Goal: Task Accomplishment & Management: Complete application form

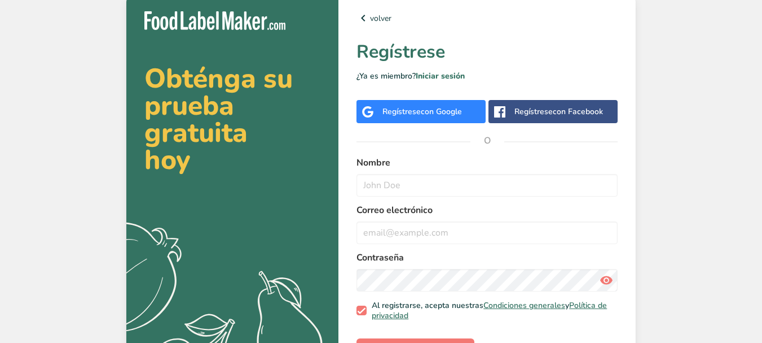
click at [445, 104] on div "Regístrese con Google" at bounding box center [421, 111] width 129 height 23
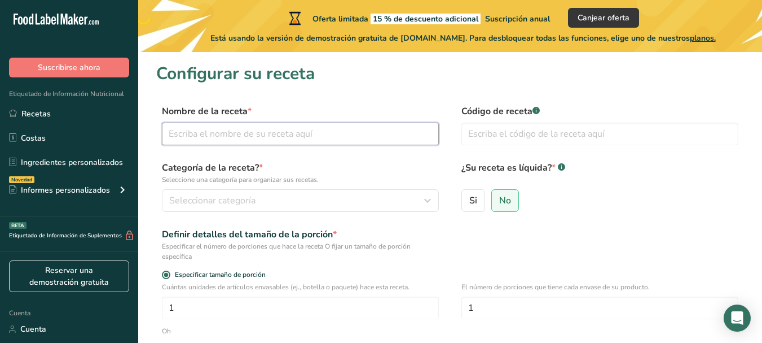
click at [285, 128] on input "text" at bounding box center [300, 133] width 277 height 23
type input "Nectar de Carambola"
click at [536, 121] on div "Código de receta .a-a{fill:#347362;}.b-a{fill:#fff;}" at bounding box center [600, 127] width 277 height 47
click at [559, 129] on input "text" at bounding box center [600, 133] width 277 height 23
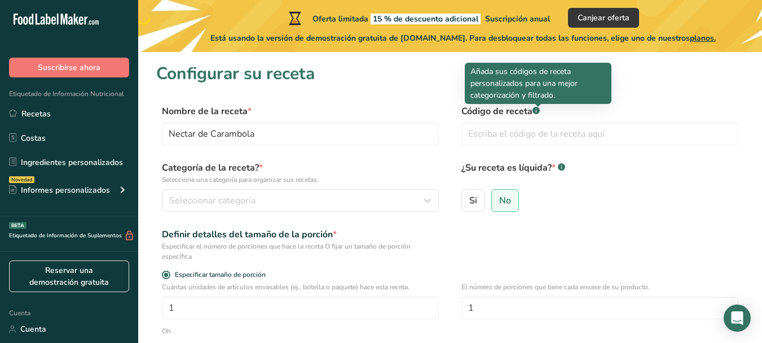
click at [540, 111] on rect at bounding box center [536, 110] width 7 height 7
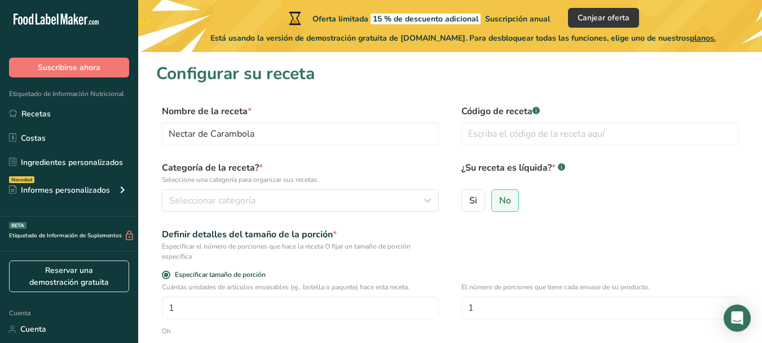
click at [540, 111] on rect at bounding box center [536, 110] width 7 height 7
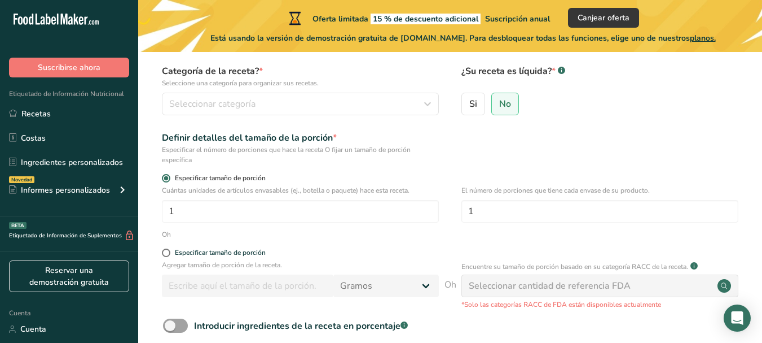
scroll to position [113, 0]
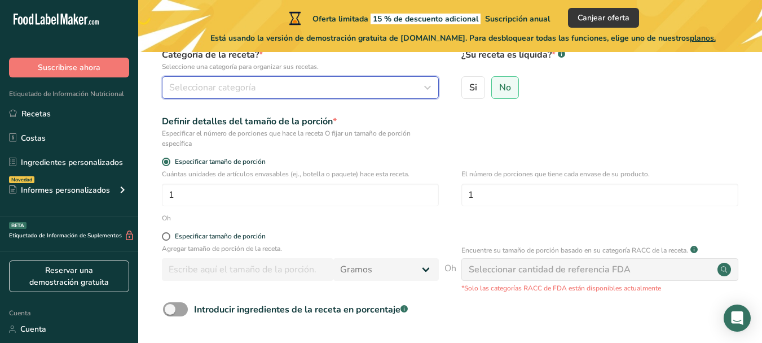
click at [393, 90] on div "Seleccionar categoría" at bounding box center [297, 88] width 256 height 14
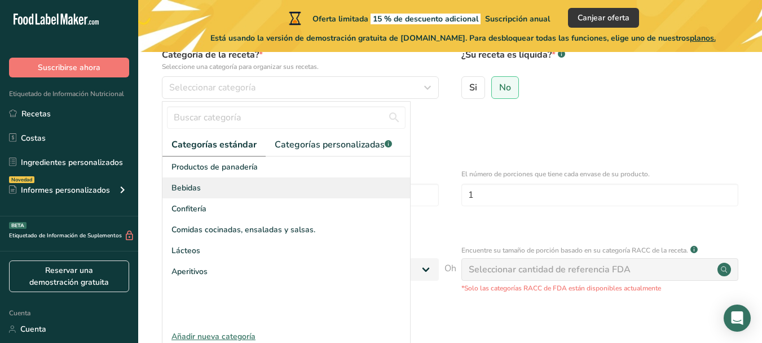
click at [196, 188] on font "Bebidas" at bounding box center [186, 187] width 29 height 11
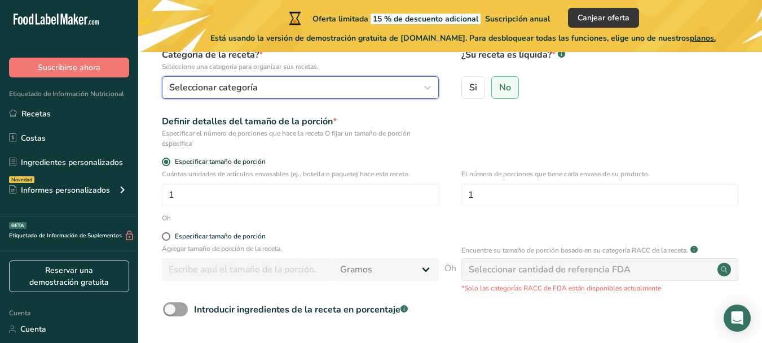
click at [381, 93] on div "Seleccionar categoría" at bounding box center [297, 88] width 256 height 14
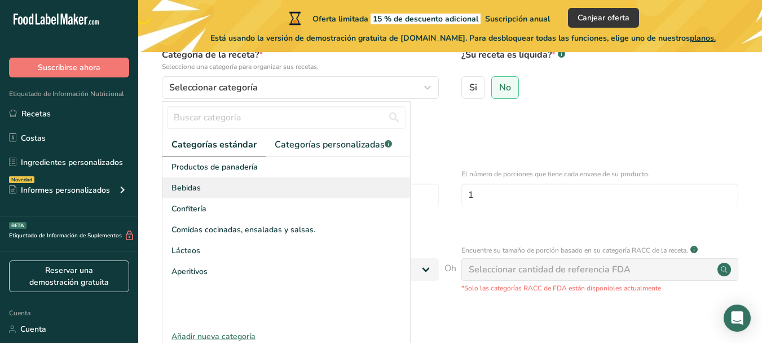
click at [221, 194] on div "Bebidas" at bounding box center [287, 187] width 248 height 21
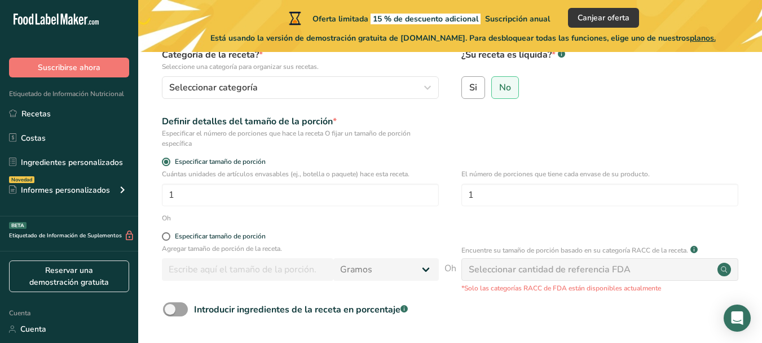
click at [474, 90] on font "Si" at bounding box center [474, 87] width 8 height 12
click at [470, 90] on input "Si" at bounding box center [465, 87] width 7 height 7
radio input "true"
radio input "false"
select select "22"
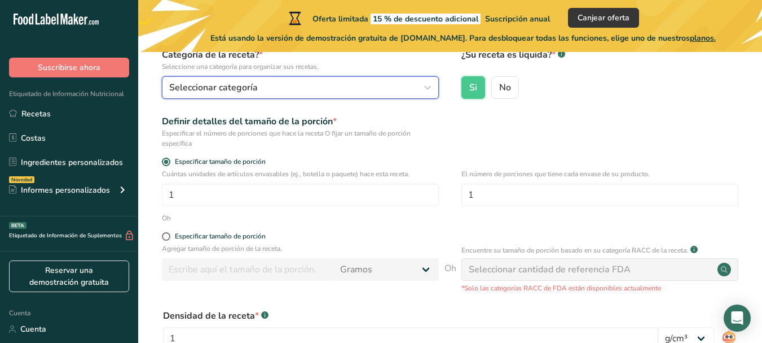
click at [425, 88] on icon "button" at bounding box center [428, 87] width 14 height 20
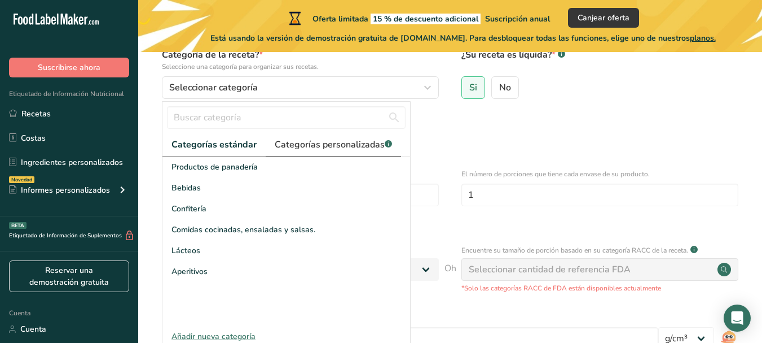
click at [318, 139] on font "Categorías personalizadas" at bounding box center [330, 144] width 110 height 12
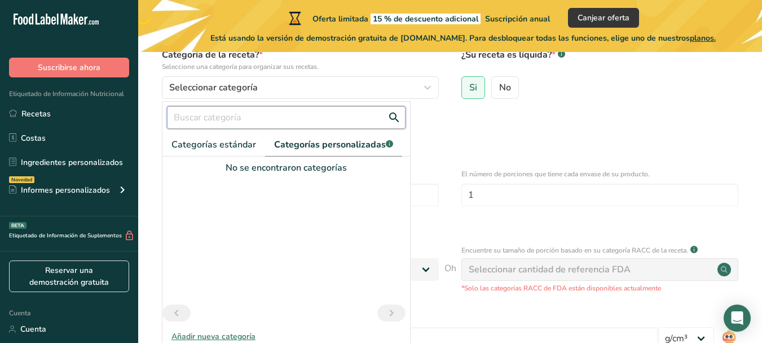
click at [265, 121] on input "text" at bounding box center [286, 117] width 239 height 23
type input "j"
drag, startPoint x: 226, startPoint y: 144, endPoint x: 238, endPoint y: 141, distance: 12.9
click at [227, 144] on font "Categorías estándar" at bounding box center [214, 144] width 85 height 12
click at [253, 111] on input "nectares" at bounding box center [286, 117] width 239 height 23
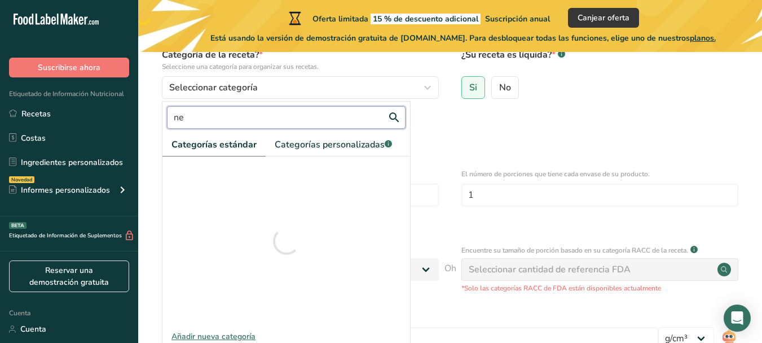
type input "n"
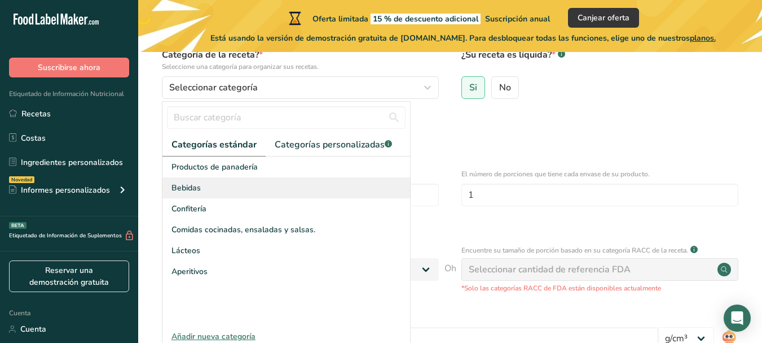
click at [207, 189] on div "Bebidas" at bounding box center [287, 187] width 248 height 21
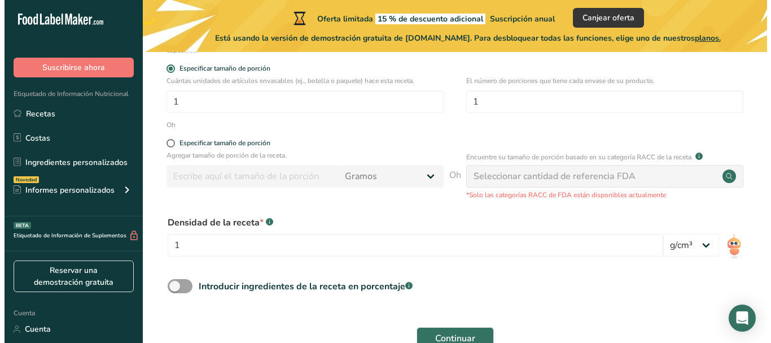
scroll to position [226, 0]
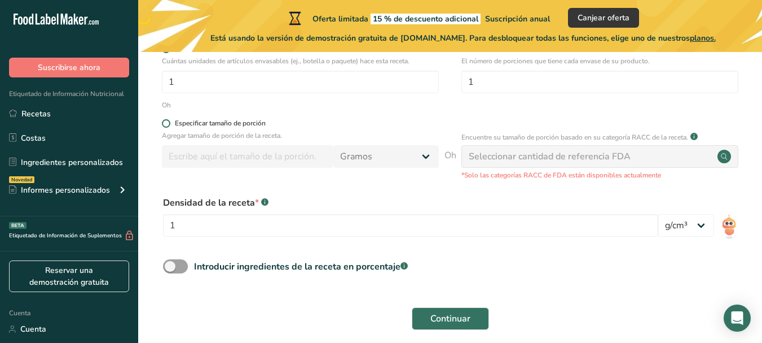
click at [166, 123] on span at bounding box center [166, 123] width 8 height 8
click at [166, 123] on input "Especificar tamaño de porción" at bounding box center [165, 123] width 7 height 7
radio input "true"
radio input "false"
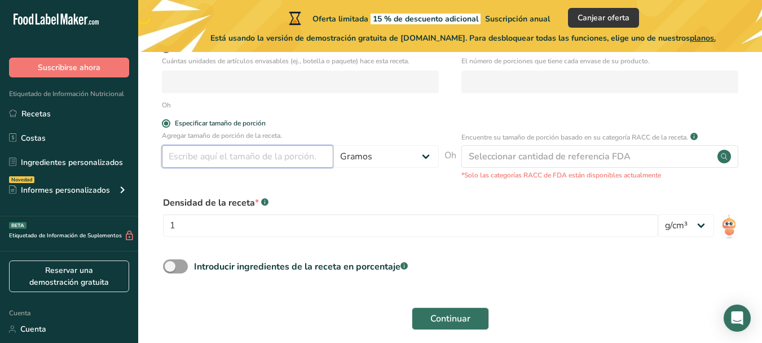
click at [229, 152] on input "number" at bounding box center [248, 156] width 172 height 23
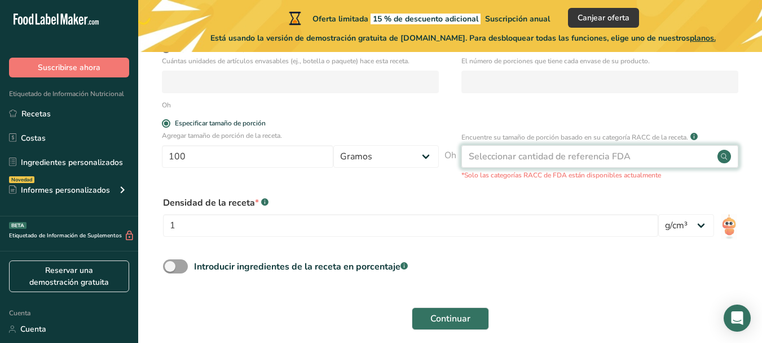
click at [564, 154] on font "Seleccionar cantidad de referencia FDA" at bounding box center [550, 156] width 162 height 12
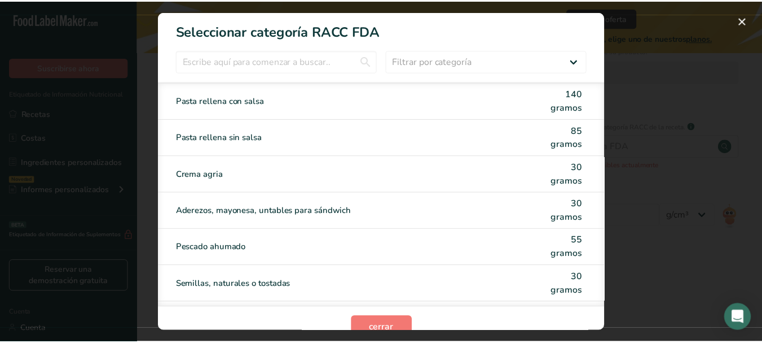
scroll to position [2825, 0]
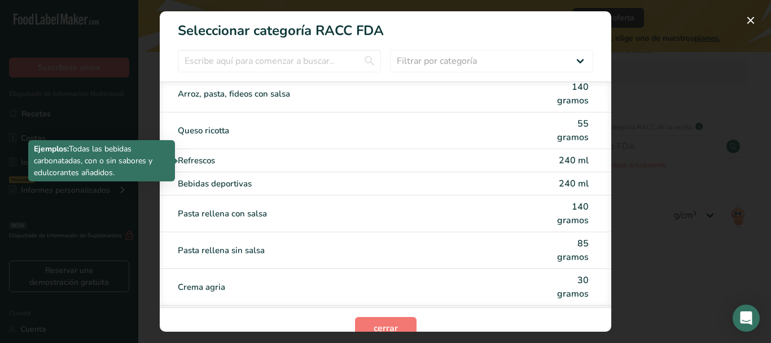
click at [251, 155] on div "Refrescos" at bounding box center [338, 160] width 321 height 13
type input "240"
select select "17"
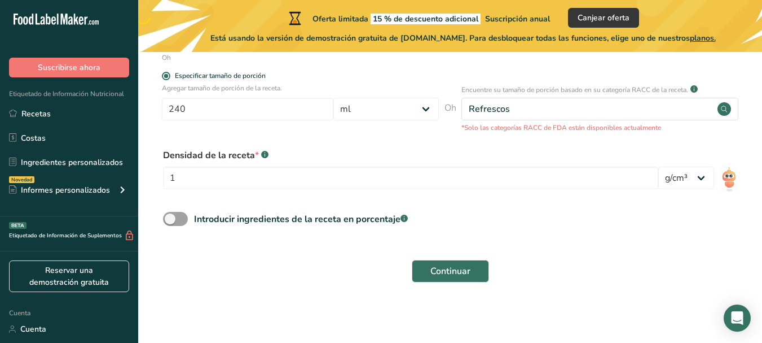
scroll to position [274, 0]
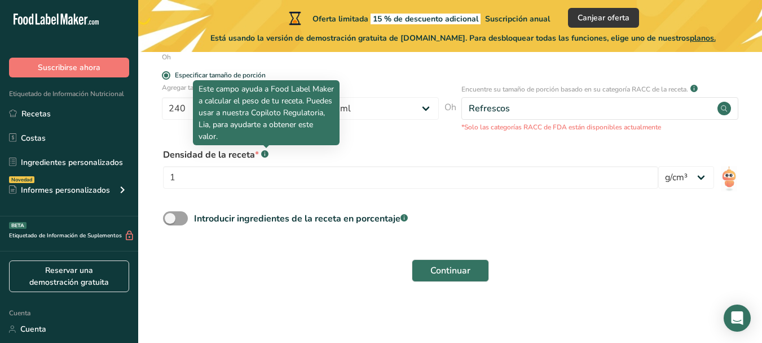
click at [268, 154] on rect at bounding box center [264, 153] width 7 height 7
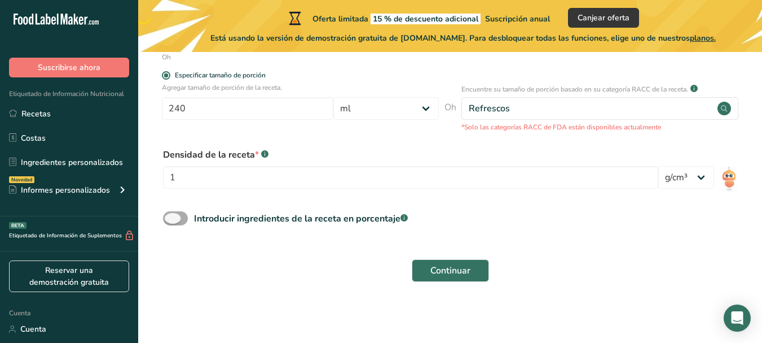
click at [181, 221] on span at bounding box center [175, 218] width 25 height 14
click at [170, 221] on input "Introducir ingredientes de la receta en porcentaje .a-a{fill:#347362;}.b-a{fill…" at bounding box center [166, 217] width 7 height 7
checkbox input "true"
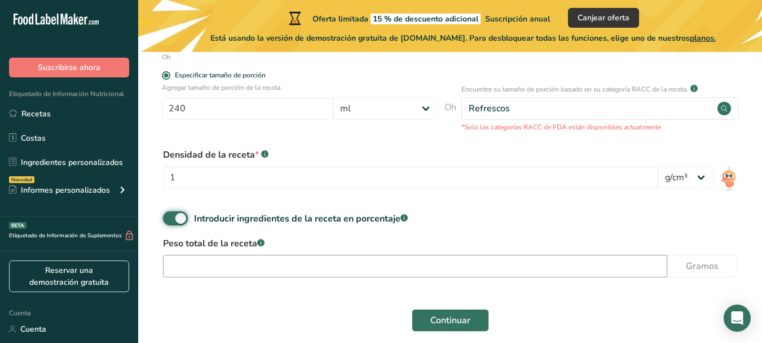
scroll to position [323, 0]
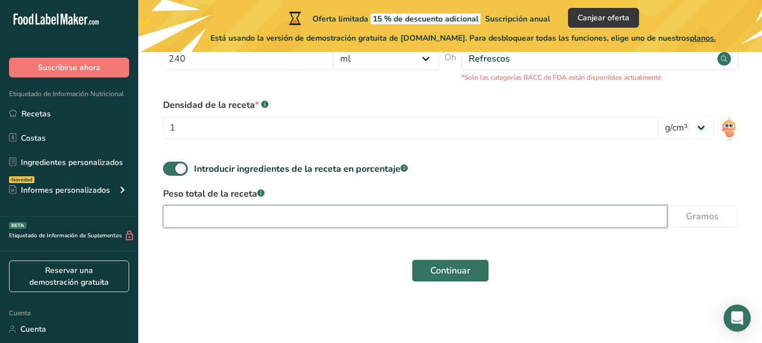
click at [312, 218] on input "number" at bounding box center [415, 216] width 505 height 23
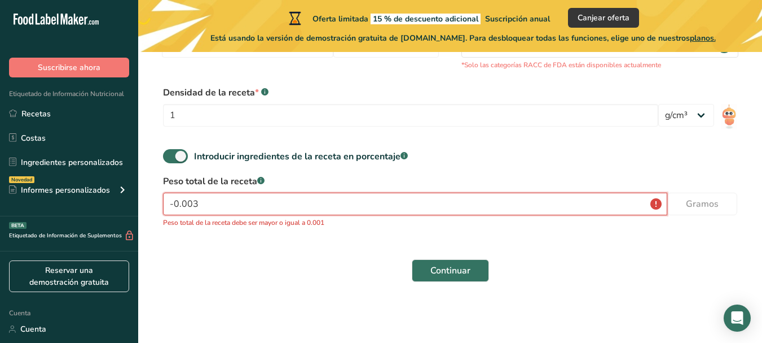
type input "0"
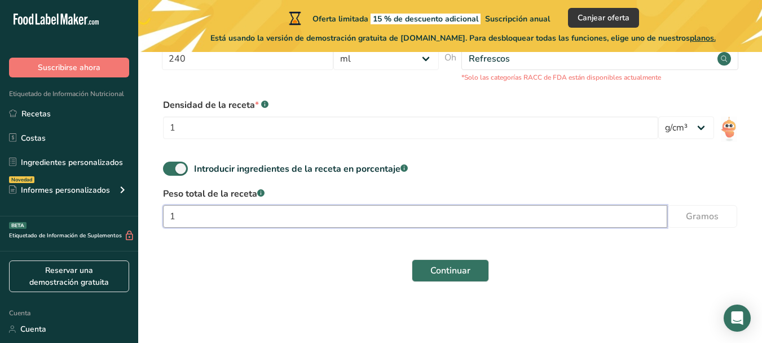
scroll to position [323, 0]
type input "100"
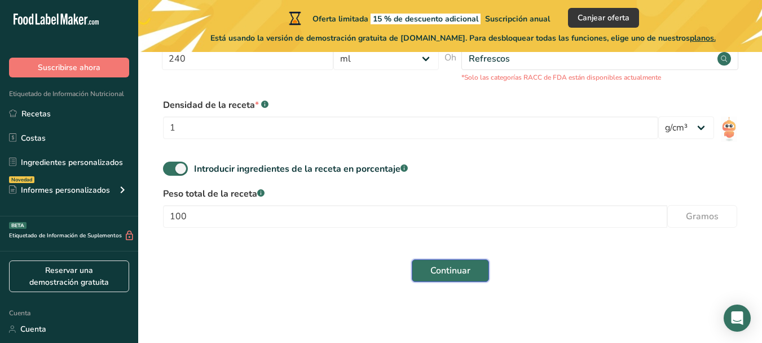
click at [477, 273] on button "Continuar" at bounding box center [450, 270] width 77 height 23
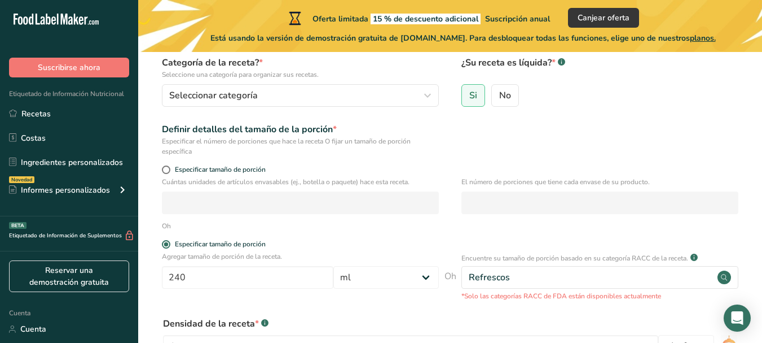
scroll to position [98, 0]
